Goal: Find specific page/section: Find specific page/section

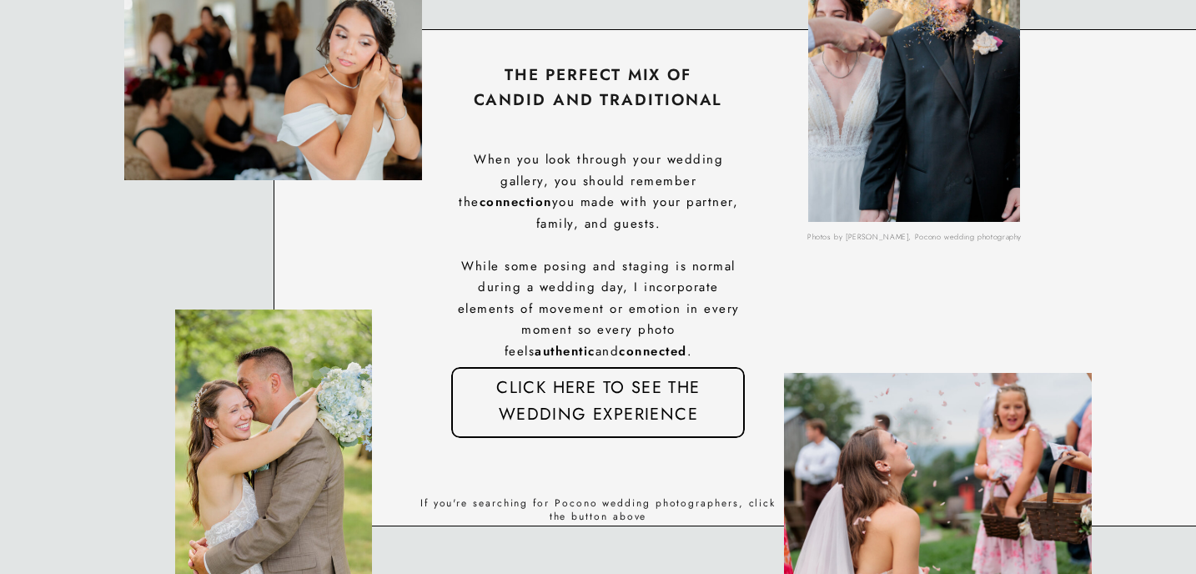
scroll to position [3298, 0]
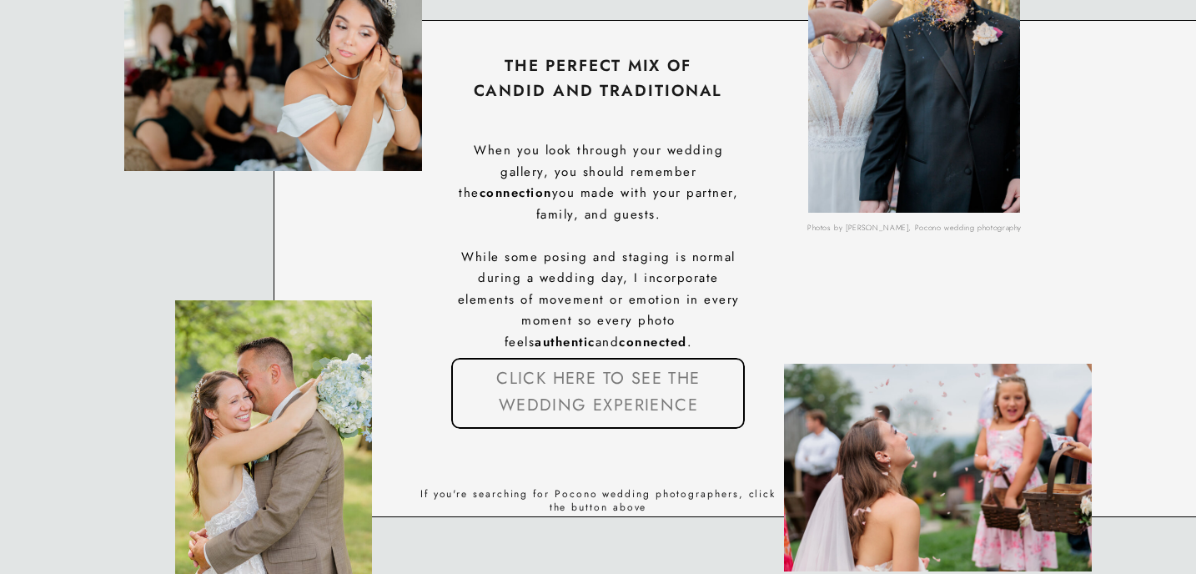
click at [584, 382] on nav "click here to see the wedding experience" at bounding box center [598, 373] width 288 height 17
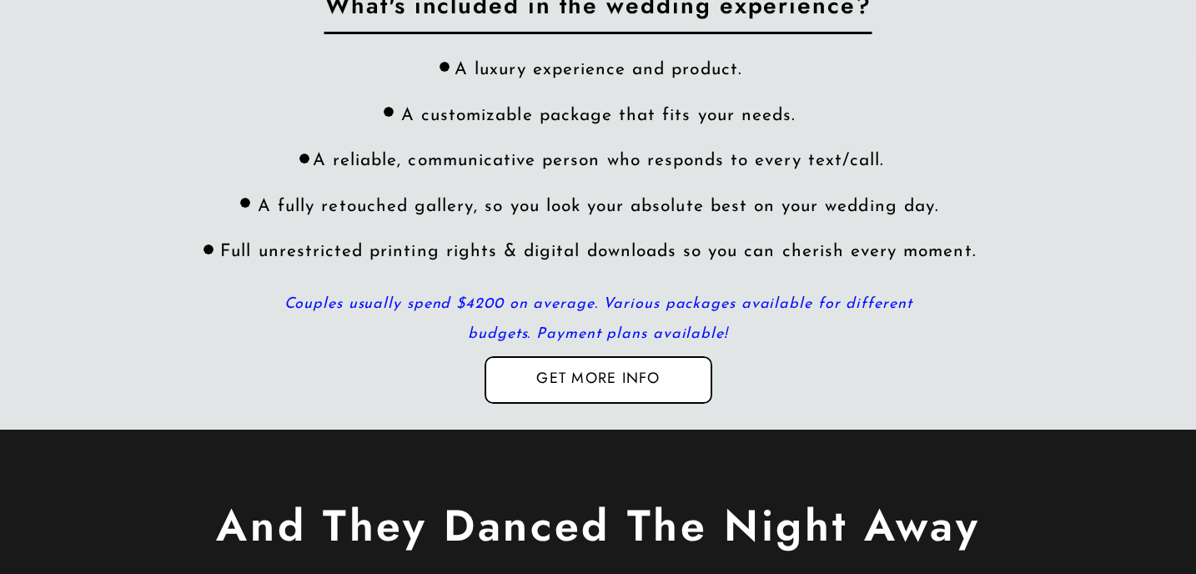
scroll to position [5029, 0]
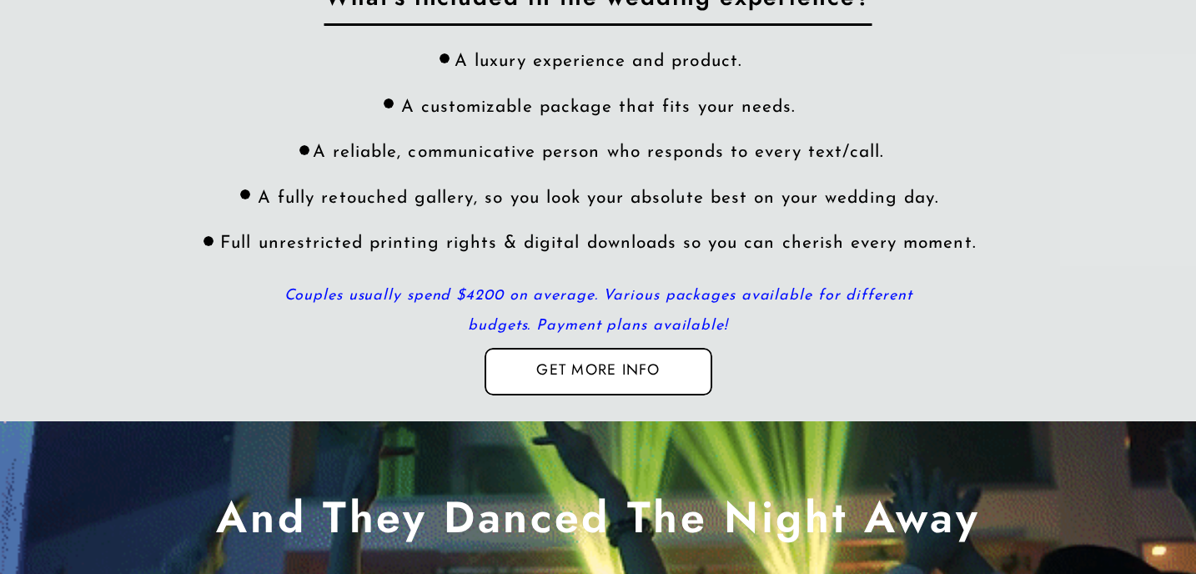
click at [588, 384] on div at bounding box center [598, 372] width 228 height 48
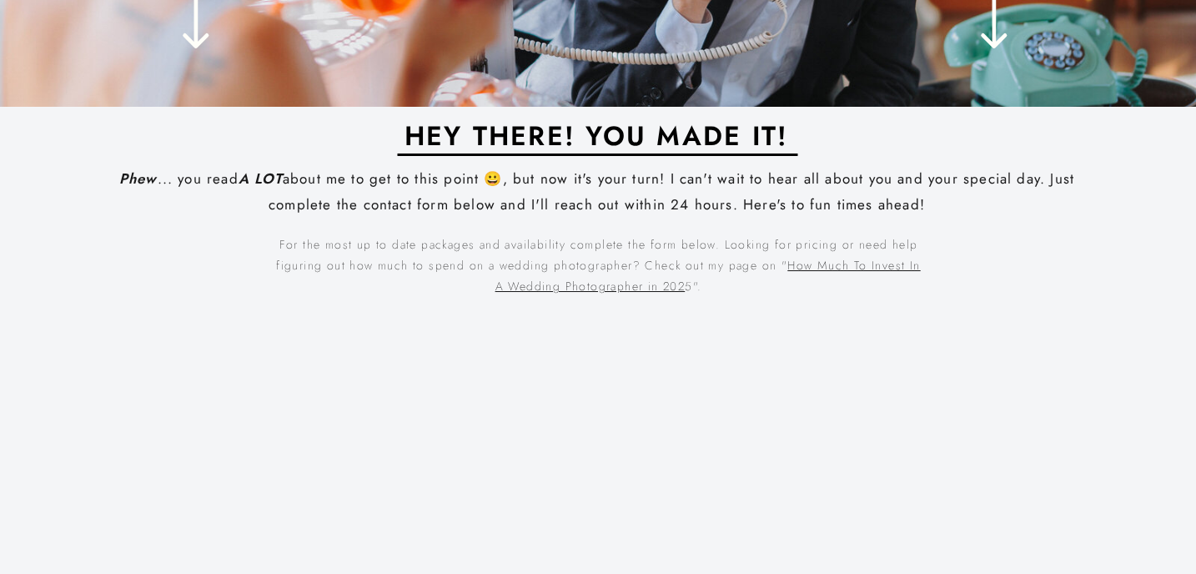
scroll to position [548, 0]
